Goal: Task Accomplishment & Management: Complete application form

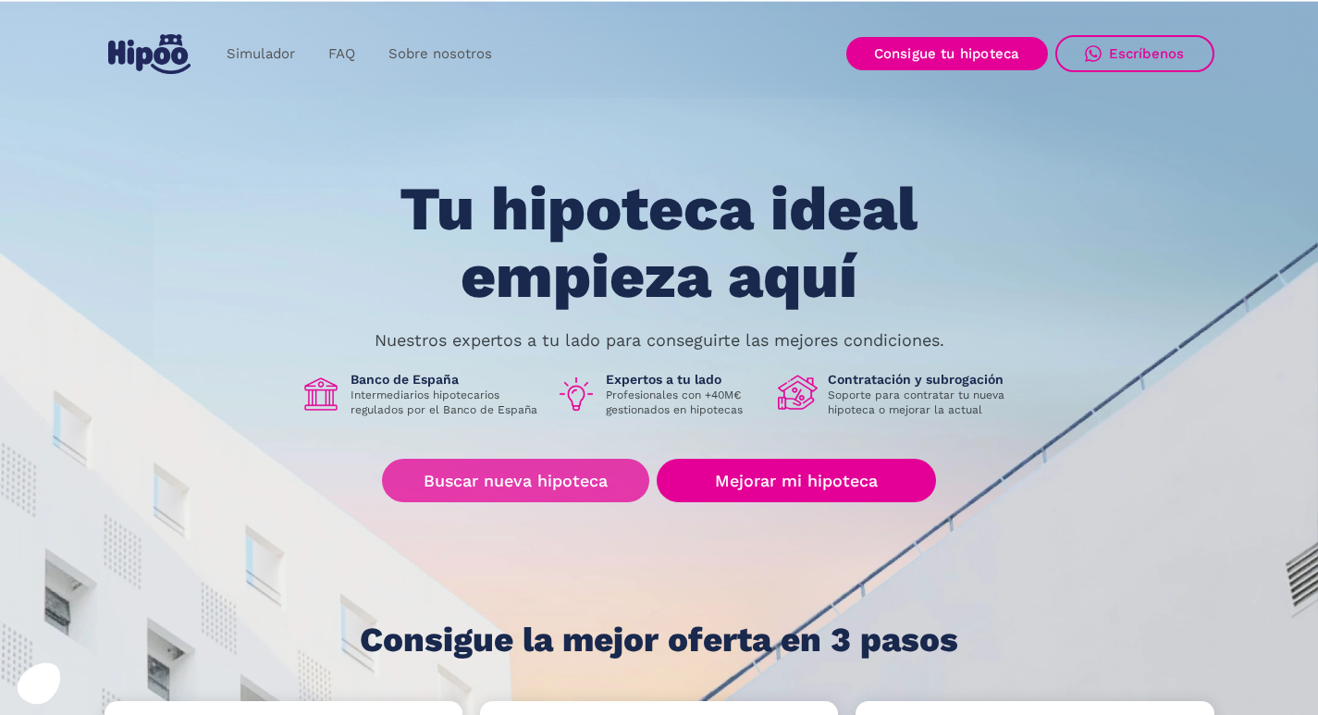
click at [488, 476] on link "Buscar nueva hipoteca" at bounding box center [515, 480] width 267 height 43
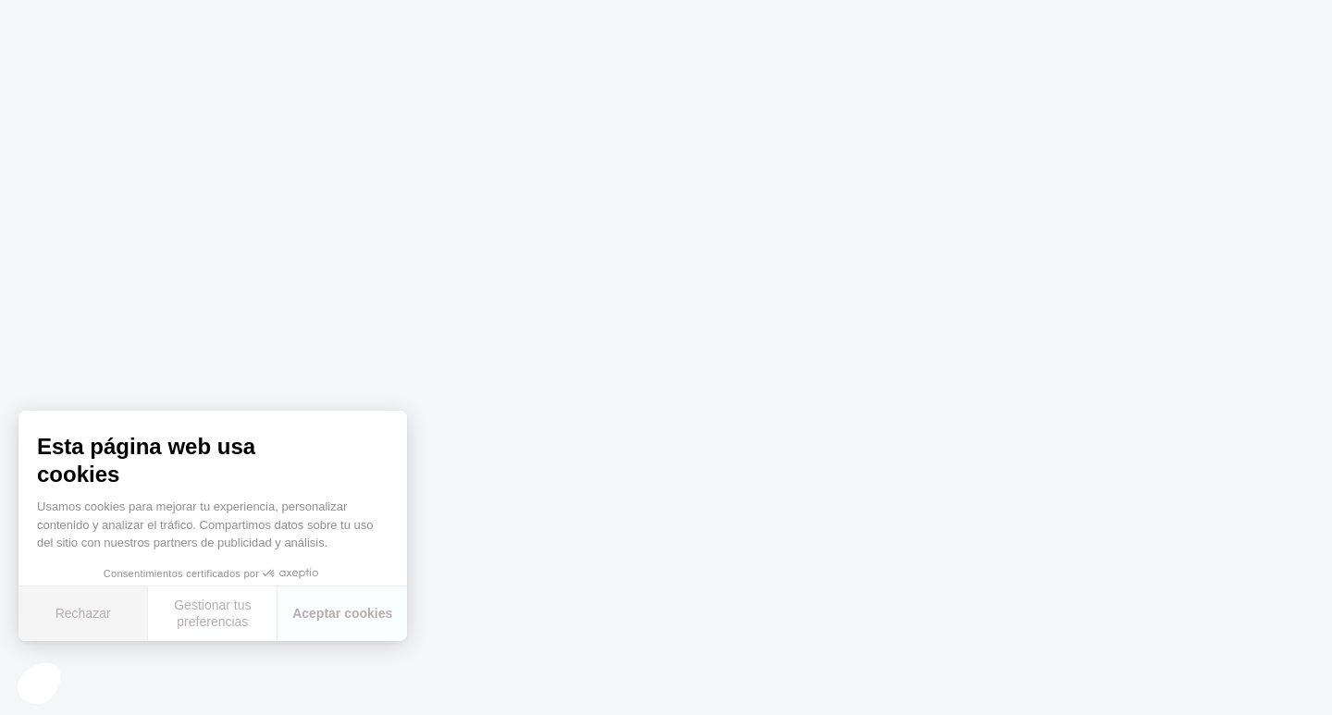
click at [70, 613] on button "Rechazar" at bounding box center [82, 613] width 129 height 55
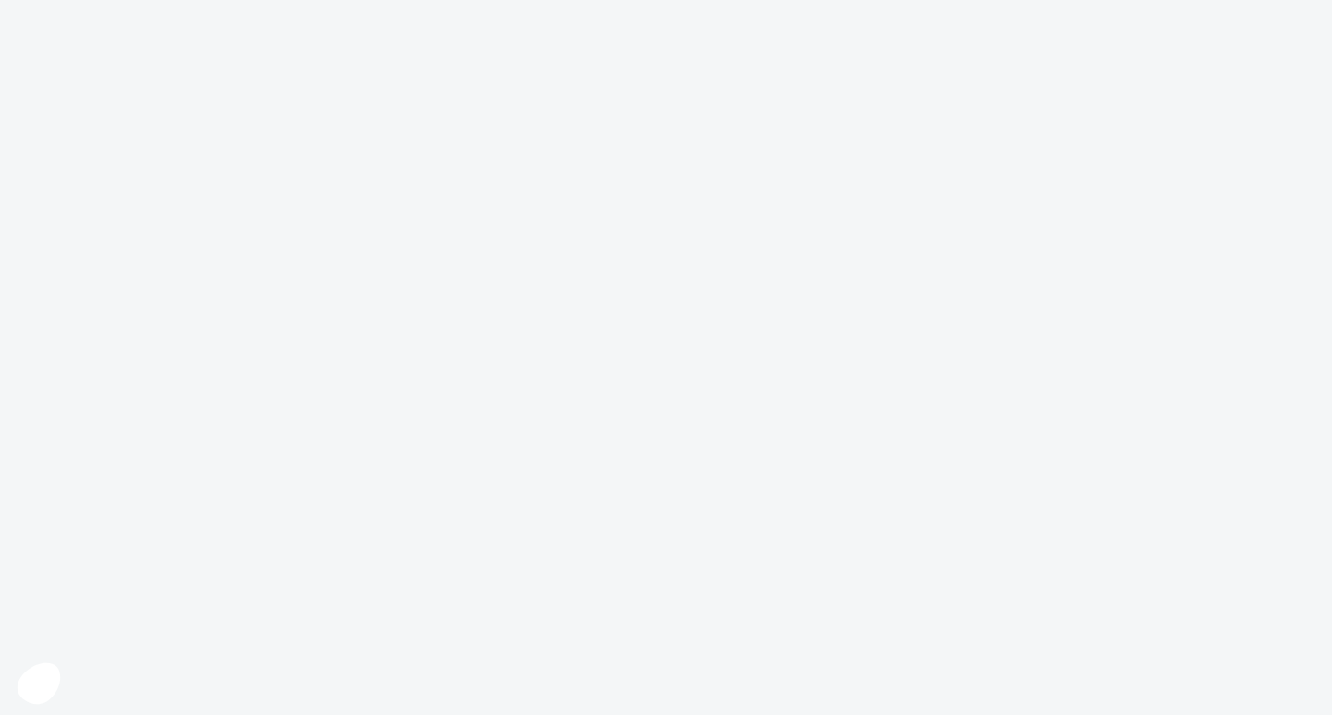
click at [589, 485] on body at bounding box center [666, 357] width 1332 height 715
